Goal: Register for event/course

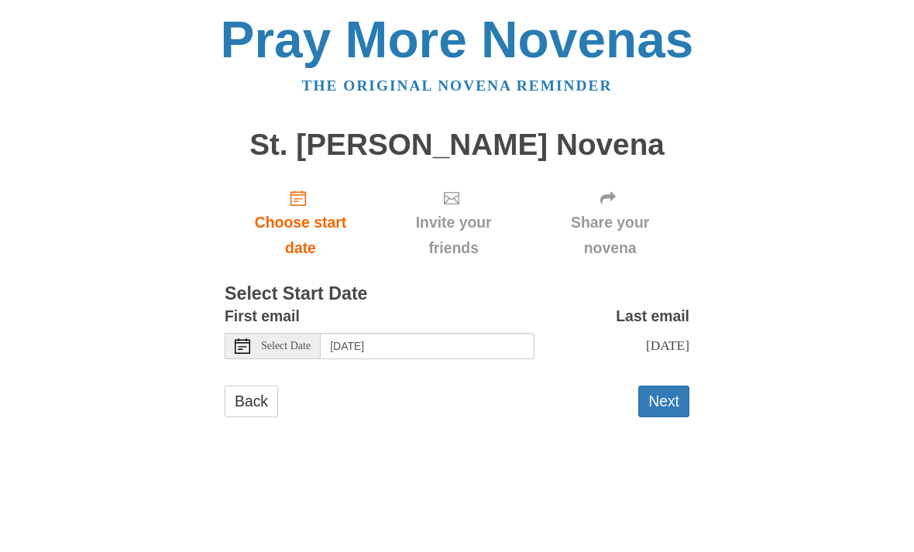
click at [303, 191] on use "Choose start date" at bounding box center [297, 197] width 15 height 15
click at [305, 197] on icon "Choose start date" at bounding box center [297, 197] width 15 height 15
click at [307, 231] on span "Choose start date" at bounding box center [300, 235] width 121 height 51
click at [285, 341] on span "Select Date" at bounding box center [286, 346] width 50 height 11
click at [259, 392] on link "Back" at bounding box center [251, 402] width 53 height 32
